Goal: Task Accomplishment & Management: Use online tool/utility

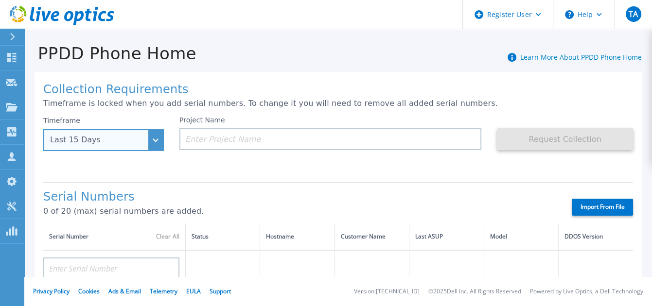
click at [143, 138] on div "Last 15 Days" at bounding box center [98, 140] width 96 height 9
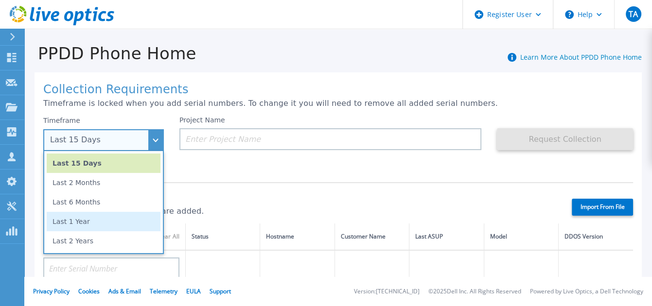
click at [81, 219] on li "Last 1 Year" at bounding box center [104, 221] width 114 height 19
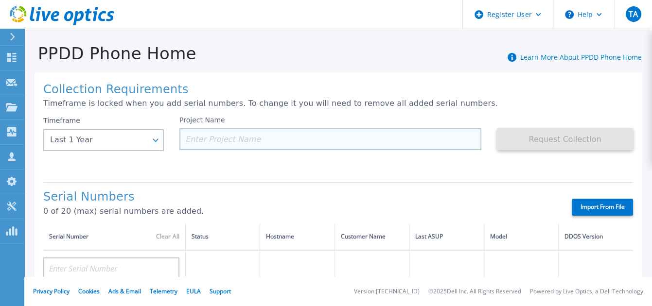
click at [204, 136] on input at bounding box center [330, 139] width 302 height 22
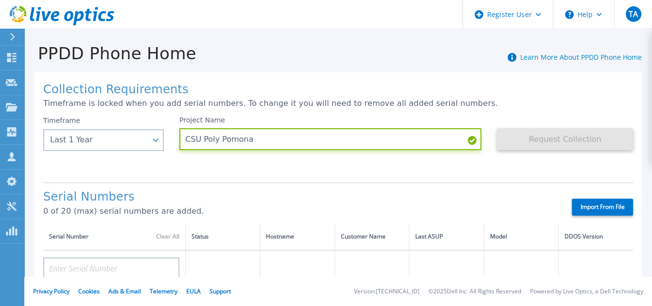
type input "CSU Poly Pomona"
click at [322, 174] on div "Project Name CSU [PERSON_NAME]" at bounding box center [338, 145] width 318 height 58
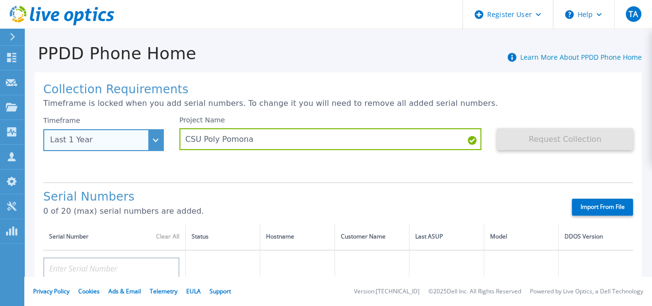
click at [119, 143] on div "Last 1 Year" at bounding box center [98, 140] width 96 height 9
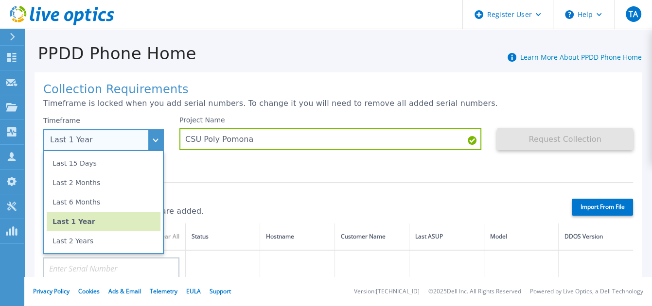
click at [119, 143] on div "Last 1 Year" at bounding box center [98, 140] width 96 height 9
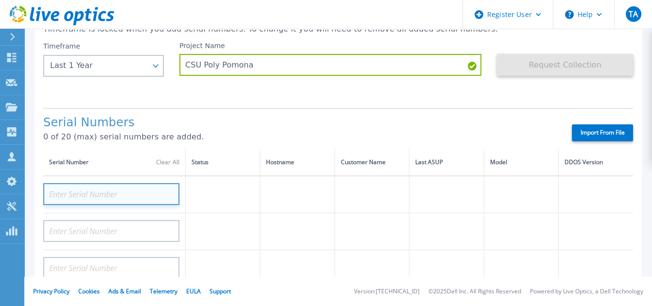
click at [113, 193] on input at bounding box center [111, 194] width 136 height 22
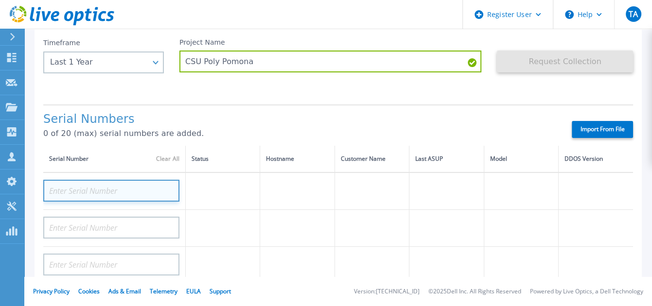
paste input "APM00190407169"
type input "APM00190407169"
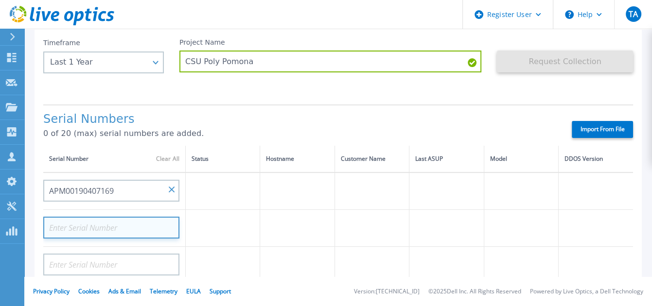
click at [87, 223] on input at bounding box center [111, 228] width 136 height 22
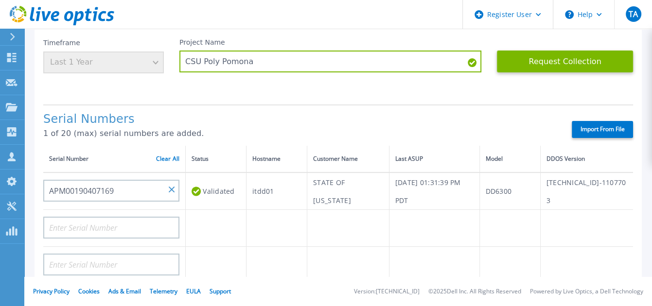
click at [159, 15] on header "Register User Help TA Dell User Tony Aguirre Tony.Aguirre@dell.com Dell My Prof…" at bounding box center [326, 14] width 652 height 29
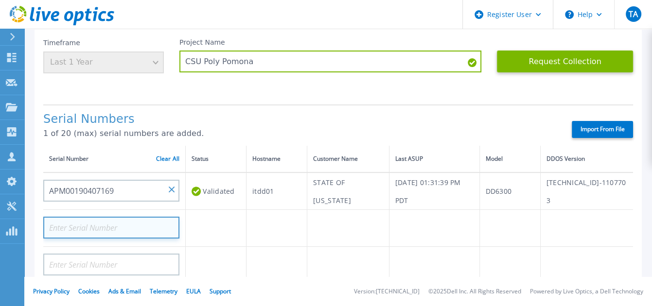
click at [72, 228] on input at bounding box center [111, 228] width 136 height 22
type input "APX00230604729"
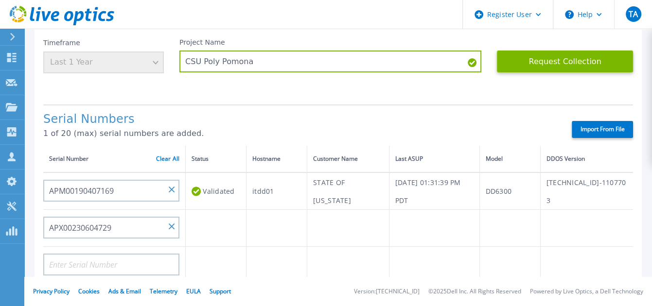
click at [208, 229] on td at bounding box center [216, 228] width 61 height 37
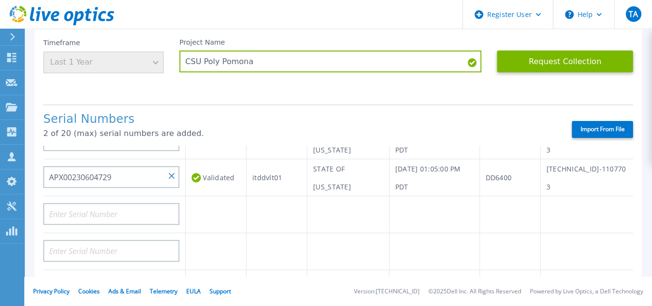
scroll to position [0, 0]
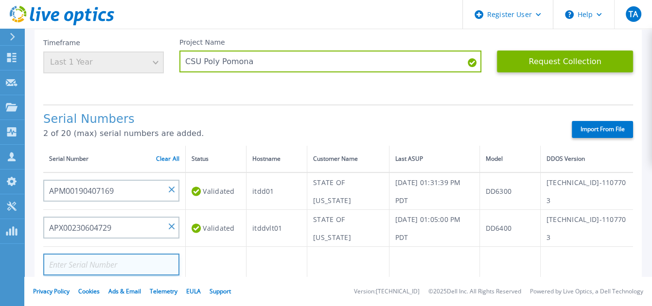
click at [100, 263] on input at bounding box center [111, 265] width 136 height 22
paste input "AUDV19WFZYSL3Y"
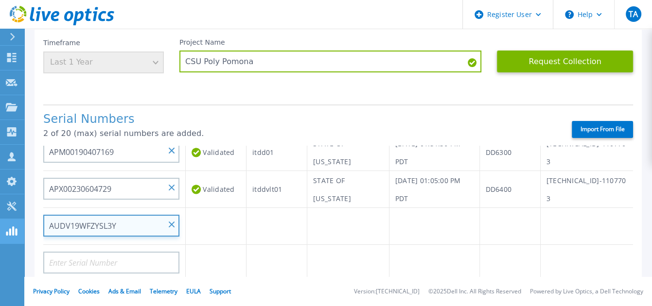
type input "AUDV19WFZYSL3Y"
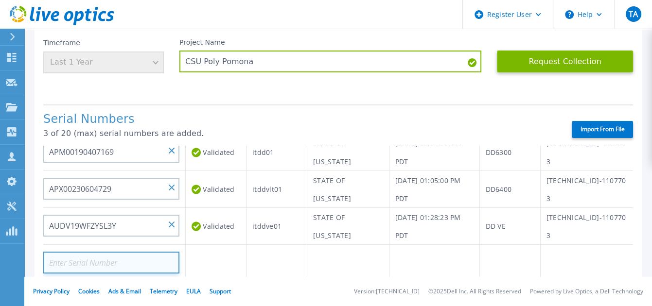
click at [68, 263] on input at bounding box center [111, 263] width 136 height 22
paste input "AUDVVEGHFZSWFE"
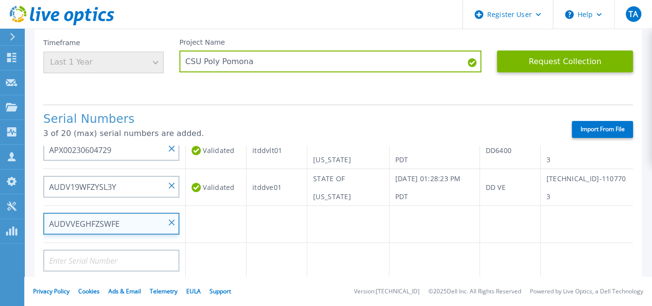
type input "AUDVVEGHFZSWFE"
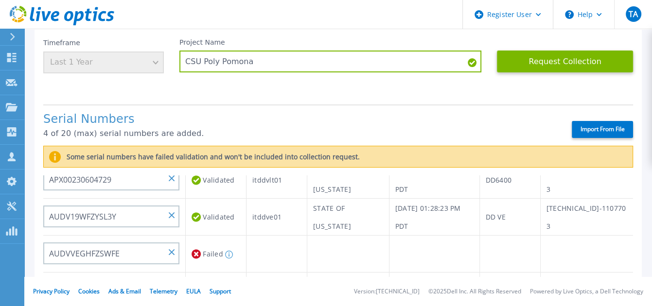
click at [228, 10] on header "Register User Help TA Dell User Tony Aguirre Tony.Aguirre@dell.com Dell My Prof…" at bounding box center [326, 14] width 652 height 29
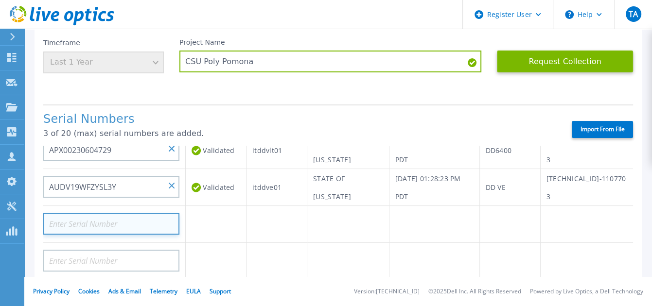
click at [91, 224] on input at bounding box center [111, 224] width 136 height 22
paste input "FLA00135200643"
type input "FLA00135200643"
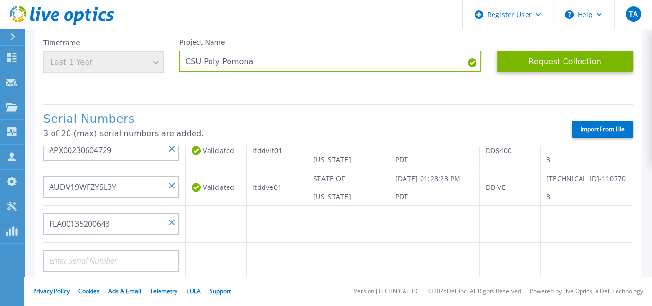
click at [224, 234] on td at bounding box center [216, 224] width 61 height 37
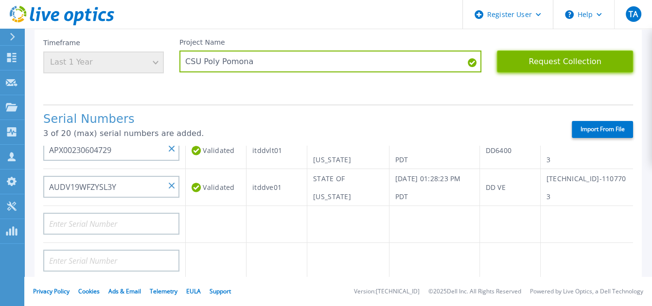
click at [563, 65] on button "Request Collection" at bounding box center [565, 62] width 136 height 22
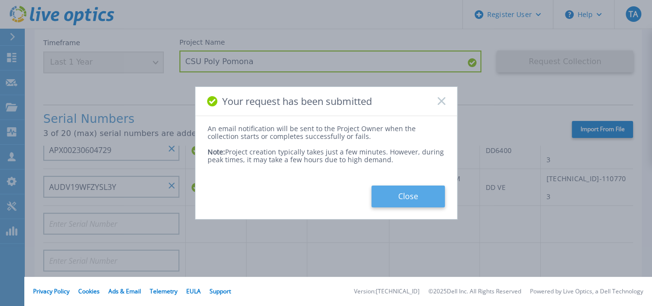
click at [428, 196] on button "Close" at bounding box center [407, 197] width 73 height 22
